Goal: Information Seeking & Learning: Find specific fact

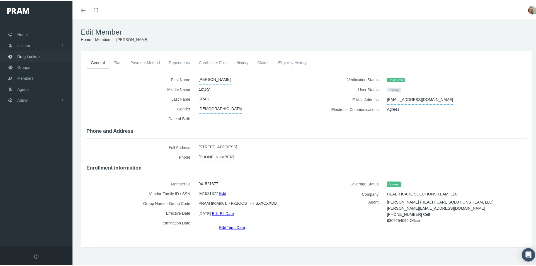
click at [35, 56] on span "Drug Lookup" at bounding box center [28, 55] width 22 height 11
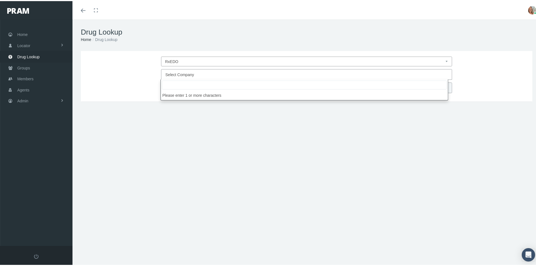
click at [247, 69] on span "Select Company" at bounding box center [306, 73] width 291 height 11
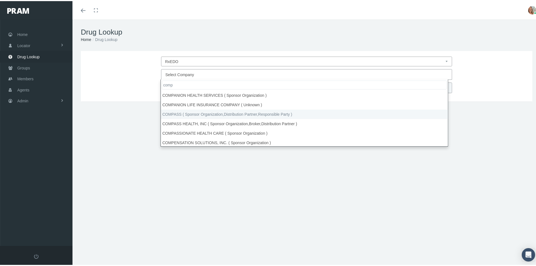
type input "comp"
select select "4759"
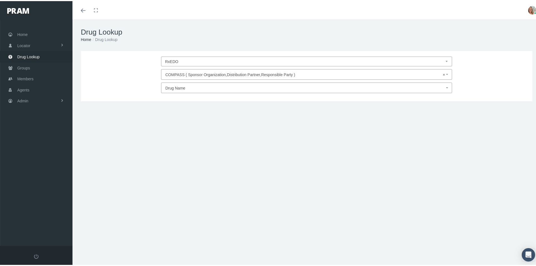
click at [172, 86] on span "Drug Name" at bounding box center [175, 87] width 20 height 4
type input "xphoz"
type input "30"
select select "Xphozah"
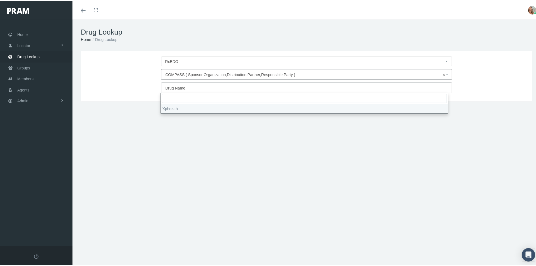
select select "Tablet"
select select "20 MG"
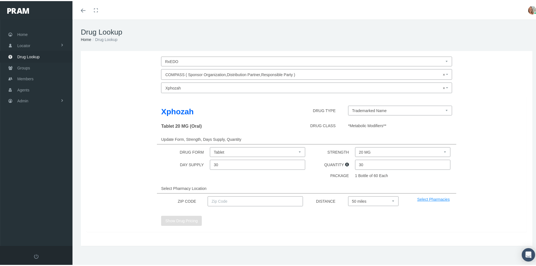
click at [250, 198] on input "text" at bounding box center [255, 200] width 95 height 10
type input "92886"
click at [191, 220] on button "Show Drug Pricing" at bounding box center [181, 220] width 41 height 10
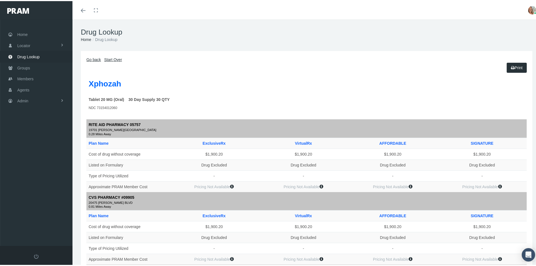
click at [95, 59] on link "Go back" at bounding box center [93, 58] width 14 height 4
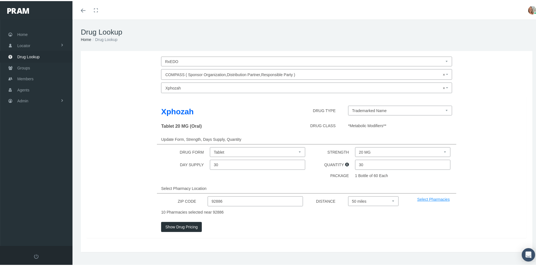
select select
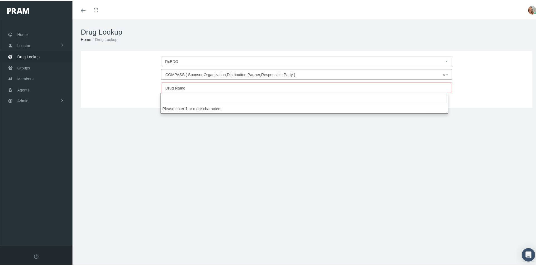
type input "Velphoro"
select select "Velphoro"
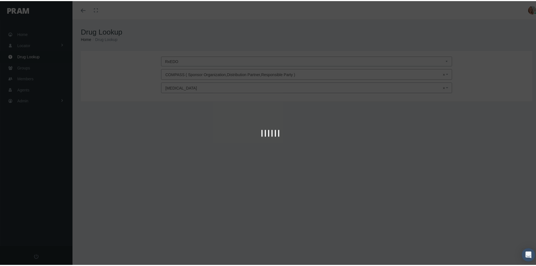
type input "30"
select select "Tablet Chewable"
select select "500 MG"
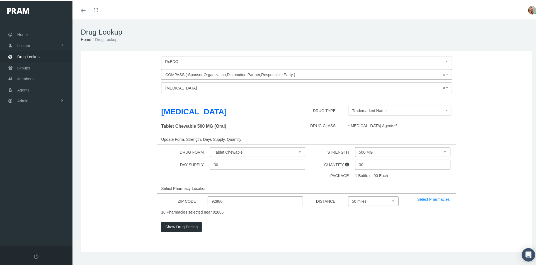
click at [179, 225] on button "Show Drug Pricing" at bounding box center [181, 226] width 41 height 10
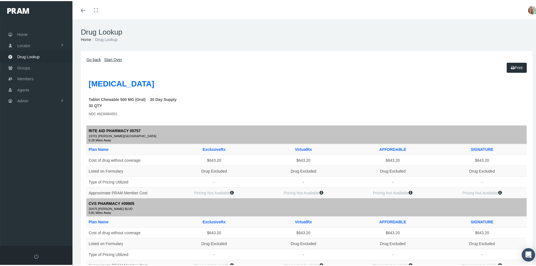
click at [91, 58] on link "Go back" at bounding box center [93, 58] width 14 height 4
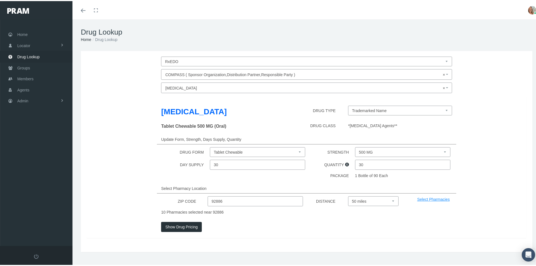
select select
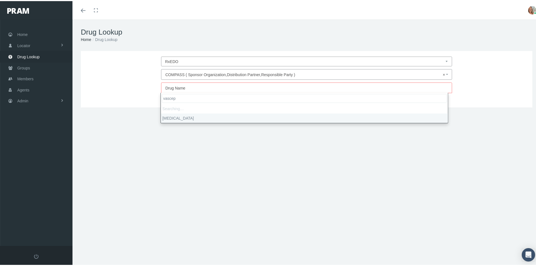
type input "vascepa"
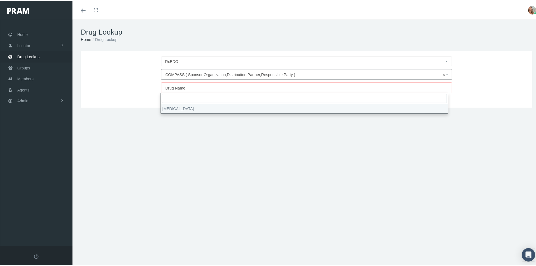
select select "[MEDICAL_DATA]"
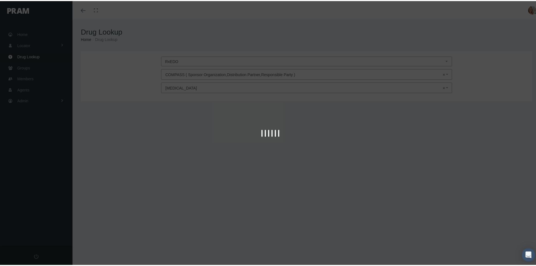
type input "30"
select select "Capsule"
select select "0.5 GM"
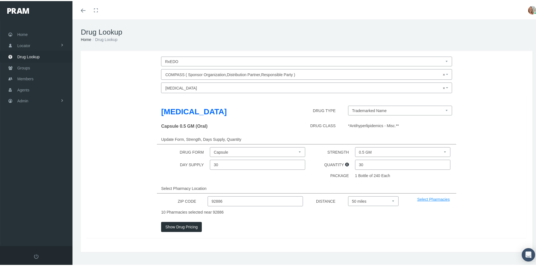
click at [271, 163] on input "30" at bounding box center [257, 164] width 95 height 10
type input "3"
type input "90"
click at [184, 227] on button "Show Drug Pricing" at bounding box center [181, 226] width 41 height 10
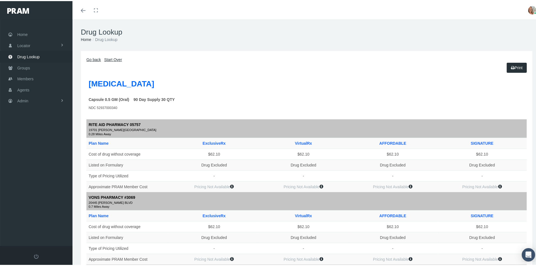
click at [94, 59] on link "Go back" at bounding box center [93, 58] width 14 height 4
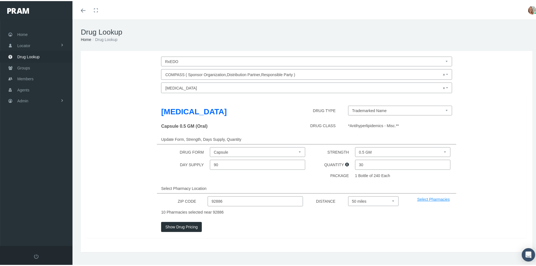
click at [441, 151] on select "0.5 GM 1 GM" at bounding box center [402, 151] width 95 height 10
select select "1 GM"
click at [355, 146] on select "0.5 GM 1 GM" at bounding box center [402, 151] width 95 height 10
click at [226, 164] on input "90" at bounding box center [257, 164] width 95 height 10
type input "9"
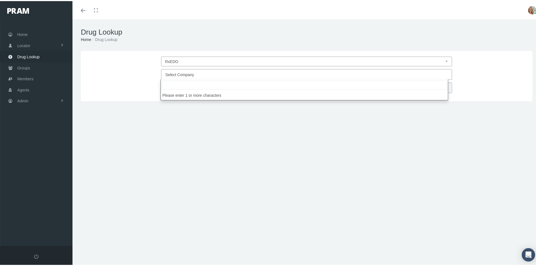
click at [308, 74] on span "Select Company" at bounding box center [304, 73] width 279 height 7
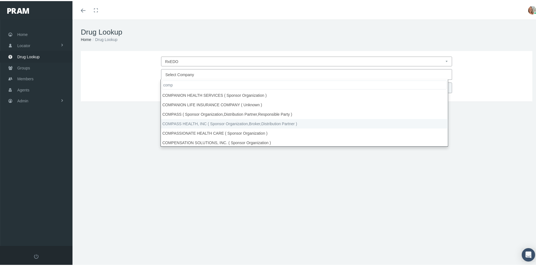
type input "comp"
select select "4780"
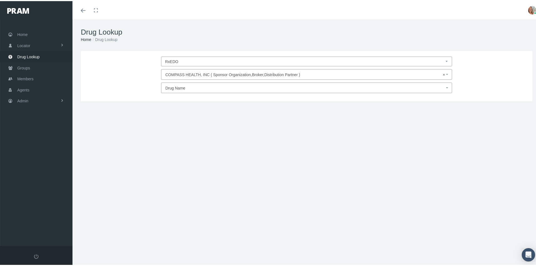
click at [280, 85] on span "Drug Name" at bounding box center [304, 86] width 279 height 7
type input "[MEDICAL_DATA]"
type input "30"
select select "[MEDICAL_DATA]"
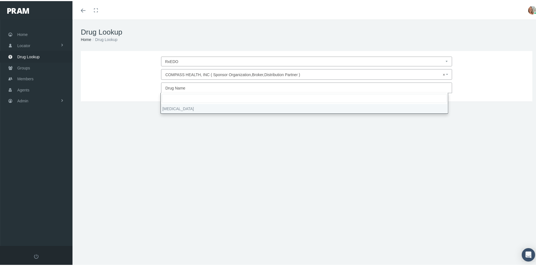
select select "Capsule"
select select "0.5 GM"
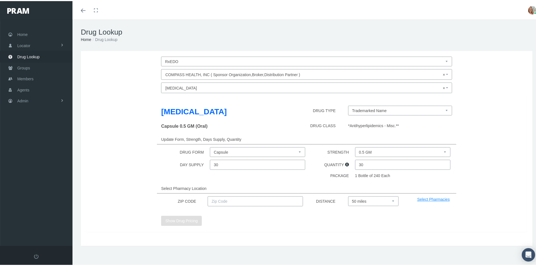
click at [397, 165] on input "30" at bounding box center [402, 164] width 95 height 10
type input "3"
type input "9"
type input "30"
drag, startPoint x: 227, startPoint y: 195, endPoint x: 225, endPoint y: 199, distance: 4.1
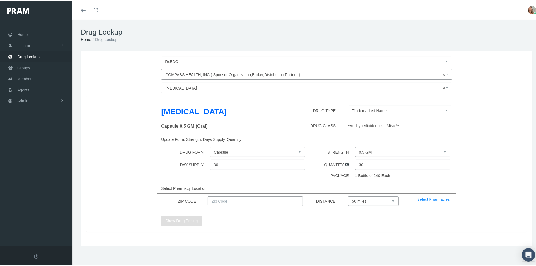
click at [227, 195] on input "text" at bounding box center [255, 200] width 95 height 10
type input "92886"
click at [173, 221] on button "Show Drug Pricing" at bounding box center [181, 220] width 41 height 10
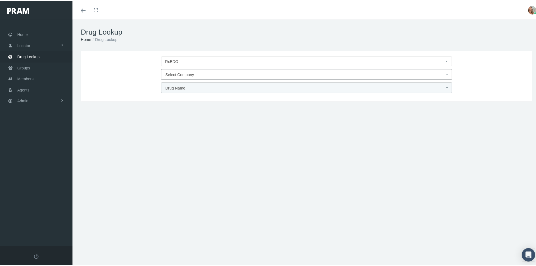
click at [319, 77] on span "Select Company" at bounding box center [306, 73] width 291 height 11
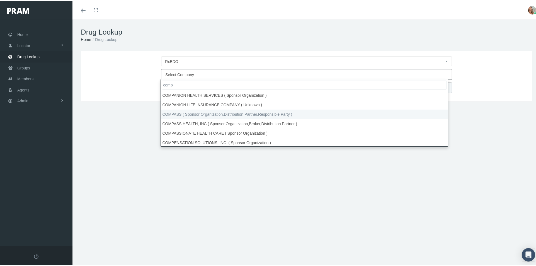
type input "comp"
select select "4759"
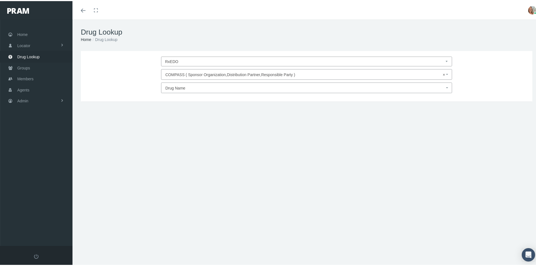
click at [239, 87] on span "Drug Name" at bounding box center [304, 86] width 279 height 7
type input "[MEDICAL_DATA]"
select select "[MEDICAL_DATA]"
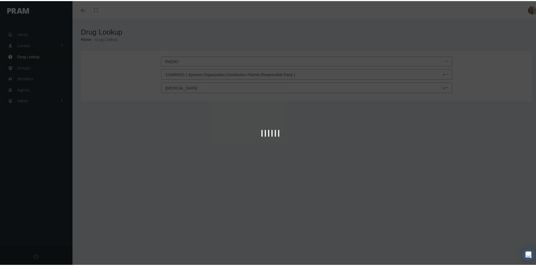
select select "Capsule"
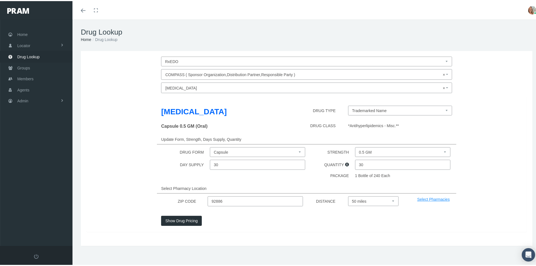
click at [440, 154] on select "0.5 GM 1 GM" at bounding box center [402, 151] width 95 height 10
select select "1 GM"
click at [355, 146] on select "0.5 GM 1 GM" at bounding box center [402, 151] width 95 height 10
click at [181, 222] on button "Show Drug Pricing" at bounding box center [181, 220] width 41 height 10
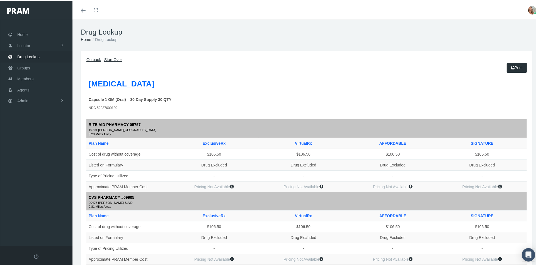
click at [98, 59] on link "Go back" at bounding box center [93, 58] width 14 height 4
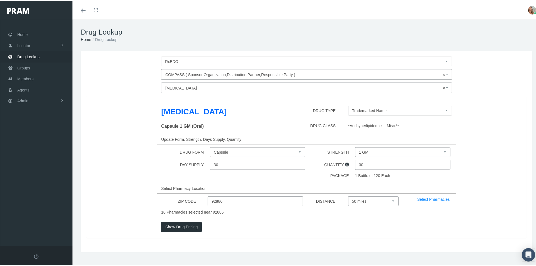
click at [244, 200] on input "92886" at bounding box center [255, 200] width 95 height 10
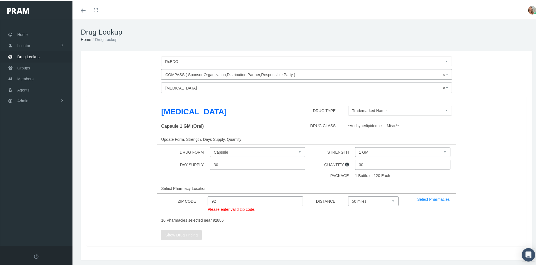
type input "9"
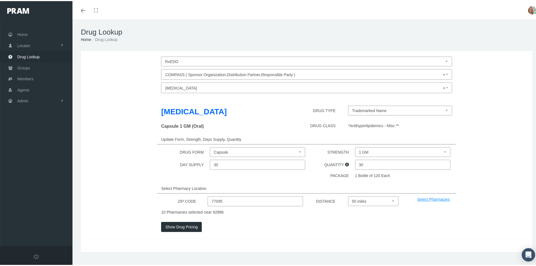
type input "77095"
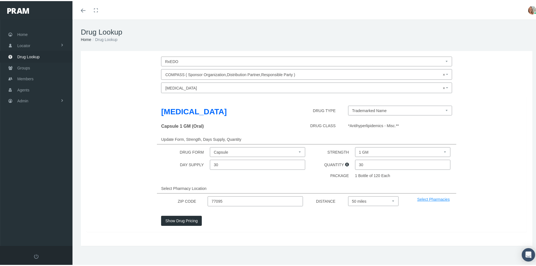
drag, startPoint x: 181, startPoint y: 225, endPoint x: 200, endPoint y: 236, distance: 22.5
click at [181, 225] on div "Show Drug Pricing" at bounding box center [306, 223] width 449 height 16
click at [190, 222] on button "Show Drug Pricing" at bounding box center [181, 220] width 41 height 10
